Goal: Find specific page/section: Find specific page/section

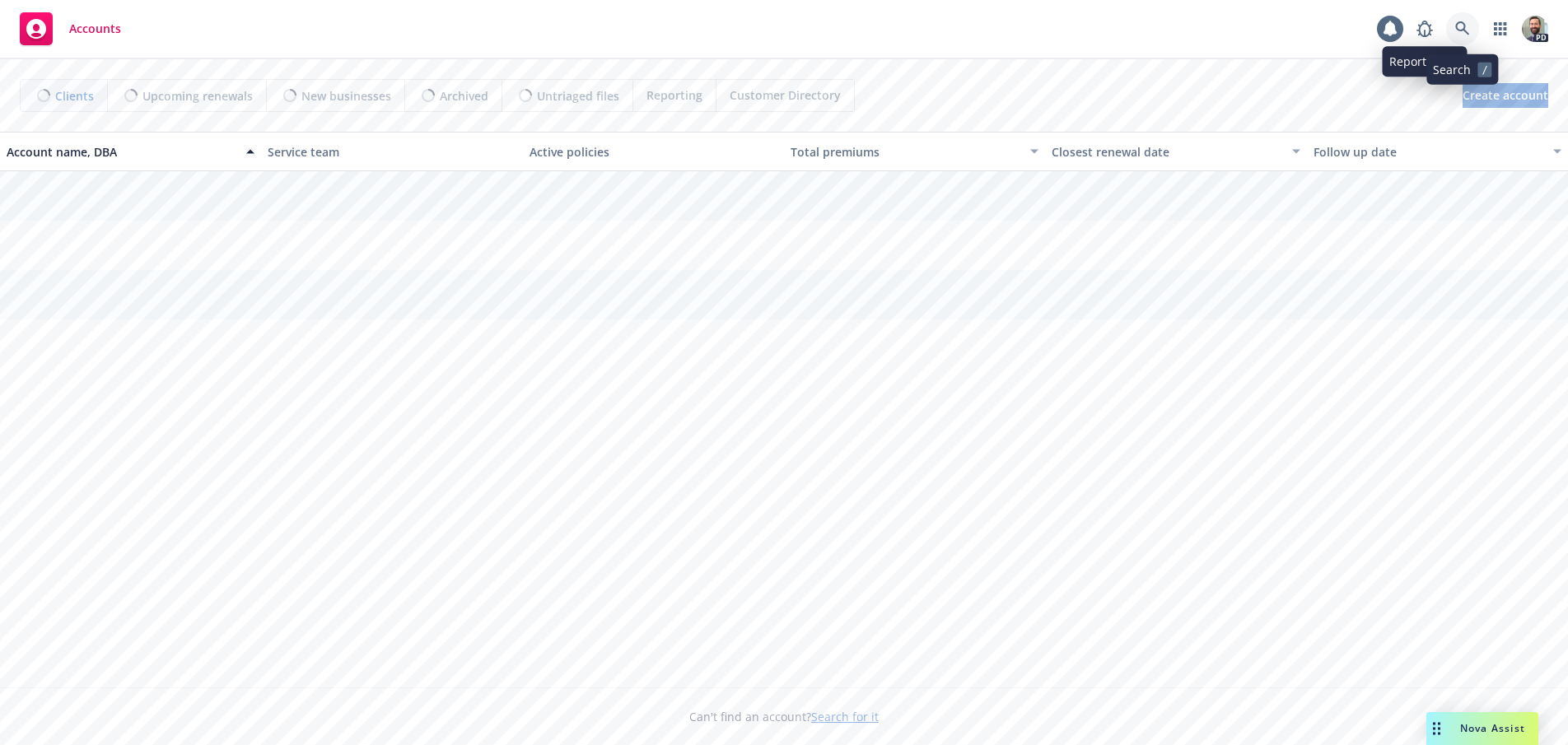
click at [1463, 28] on icon at bounding box center [1462, 28] width 14 height 14
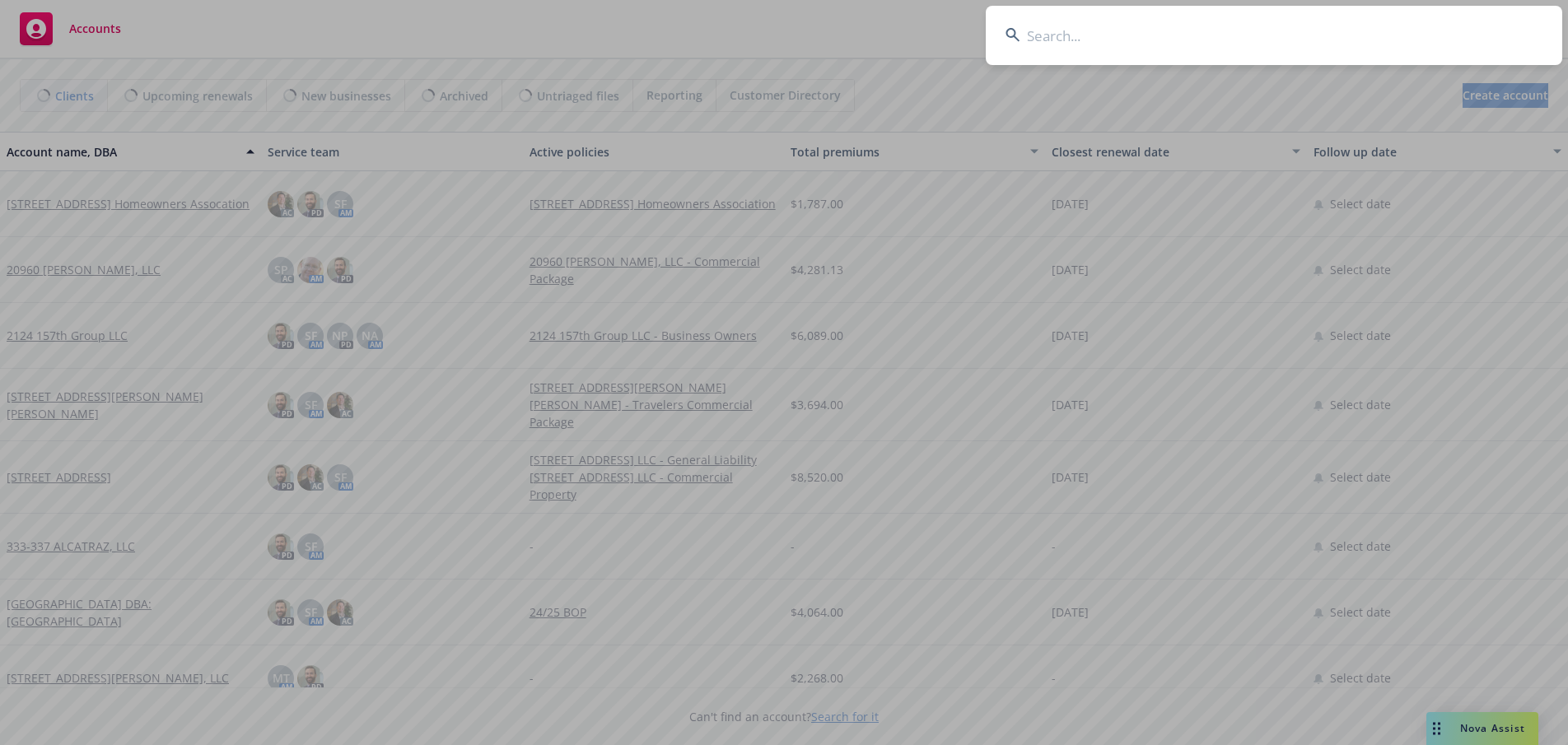
click at [1185, 33] on input at bounding box center [1274, 35] width 577 height 59
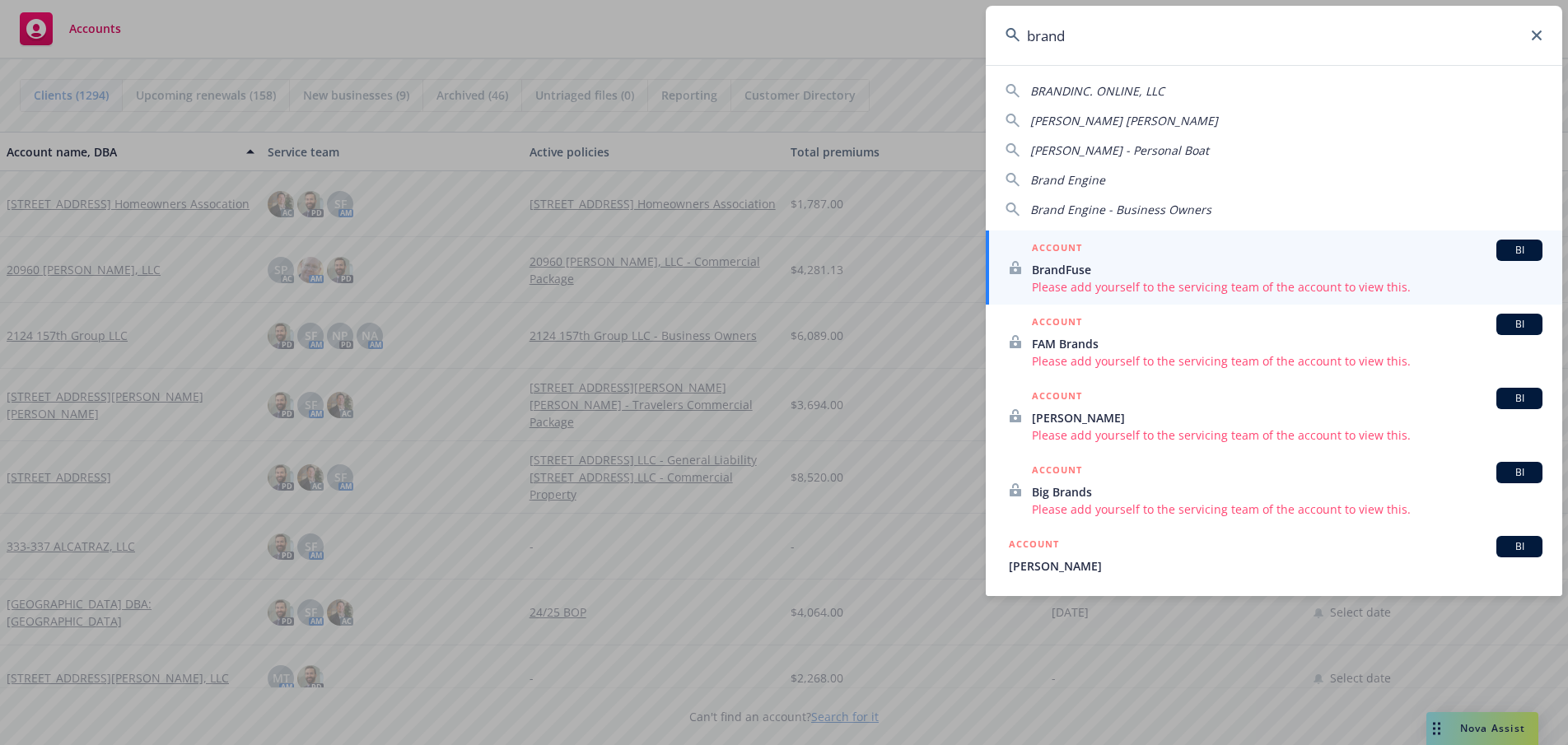
scroll to position [82, 0]
type input "brand llc"
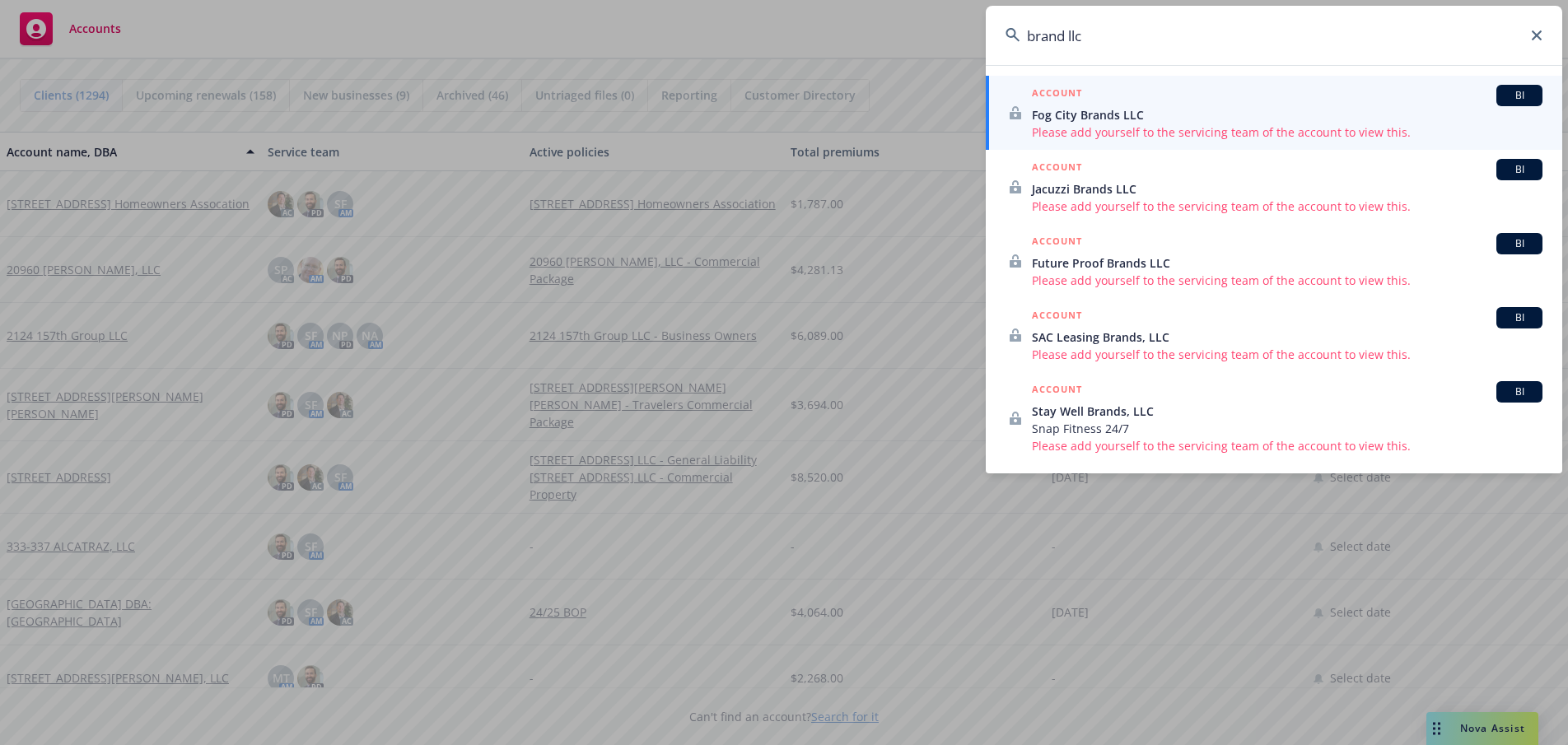
drag, startPoint x: 1093, startPoint y: 33, endPoint x: 1009, endPoint y: 33, distance: 84.0
click at [1009, 33] on div "brand llc" at bounding box center [1274, 35] width 577 height 59
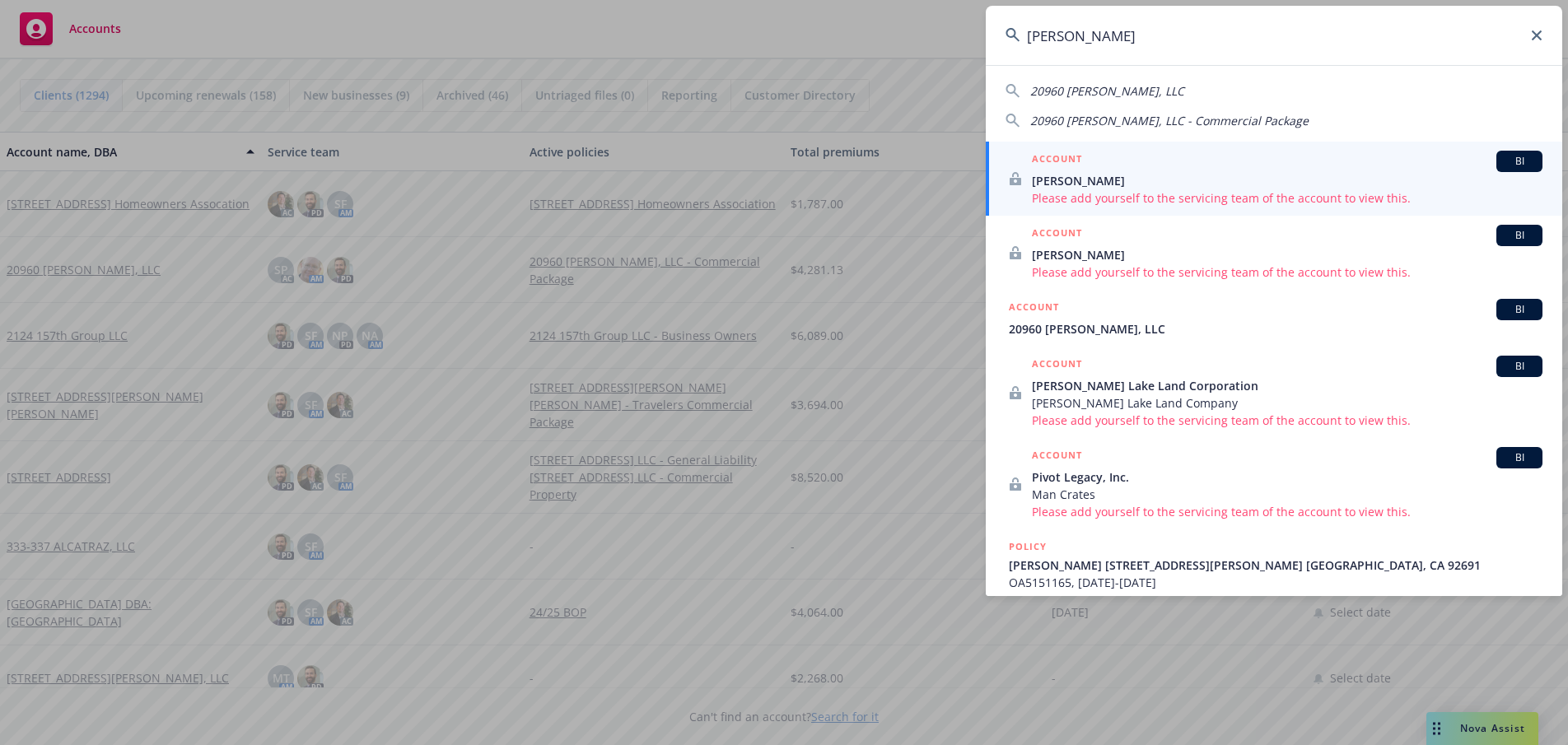
click at [1062, 92] on span "20960 [PERSON_NAME], LLC" at bounding box center [1107, 91] width 154 height 15
type input "20960 [PERSON_NAME], LLC"
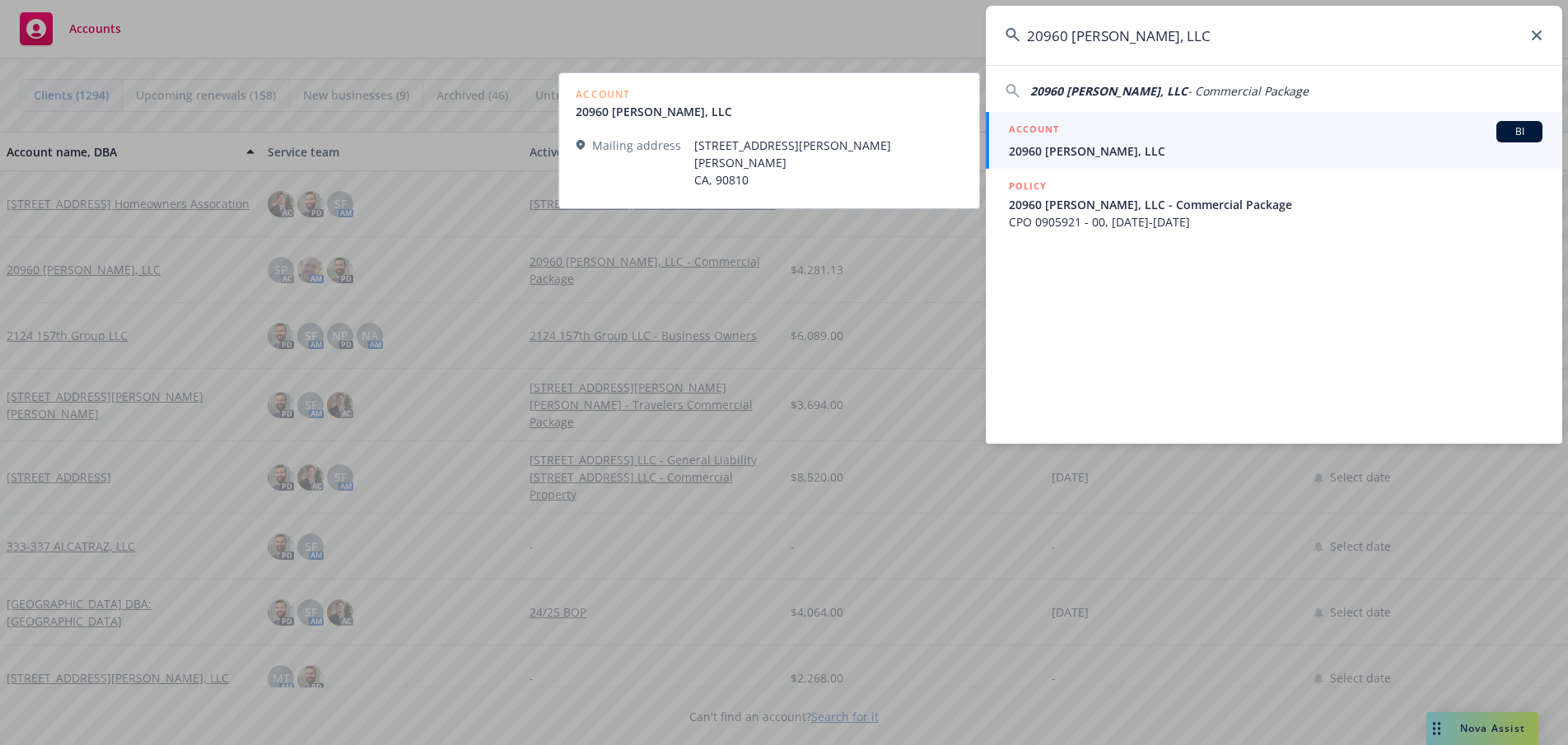
click at [1050, 143] on span "20960 [PERSON_NAME], LLC" at bounding box center [1275, 151] width 534 height 17
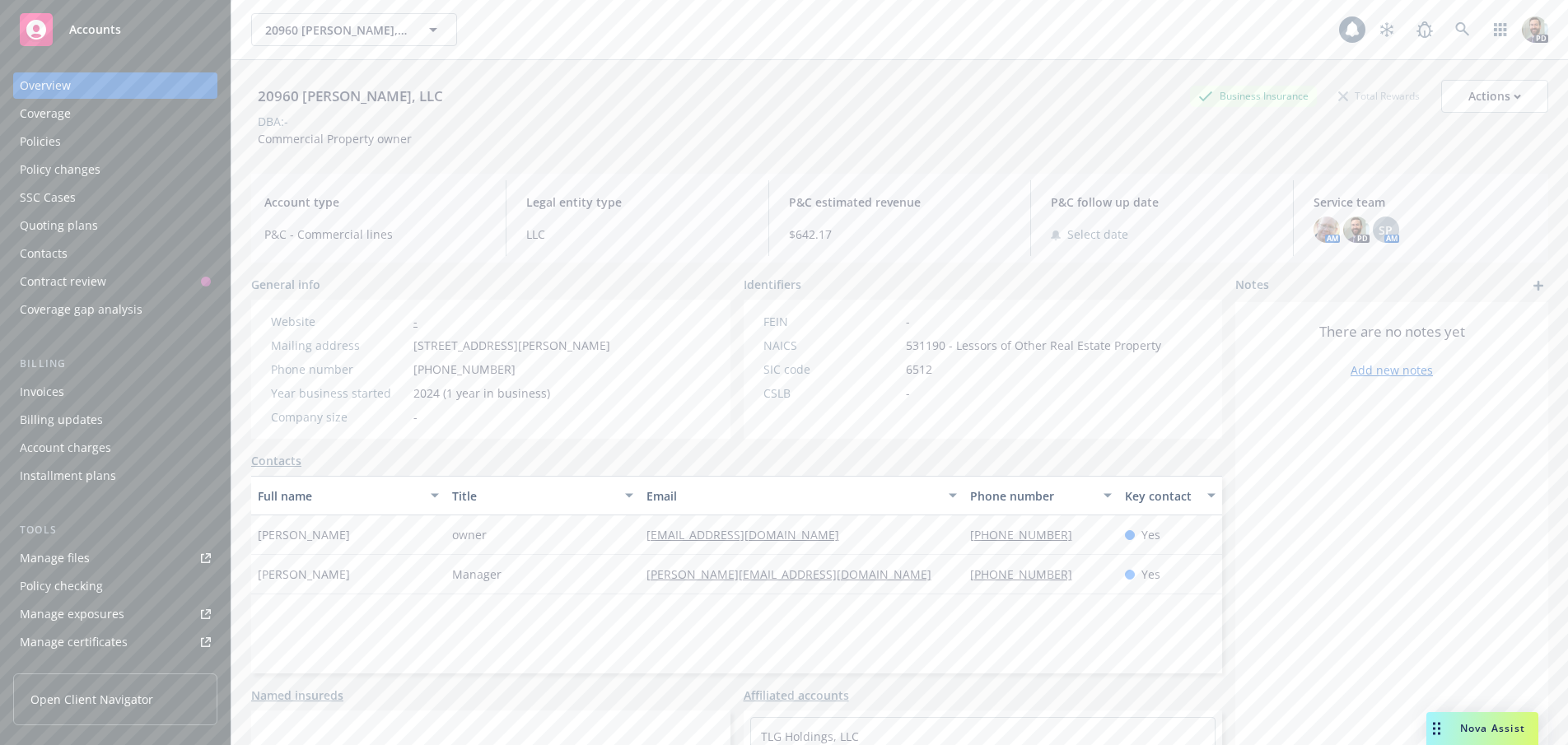
click at [44, 140] on div "Policies" at bounding box center [40, 141] width 41 height 27
